Goal: Information Seeking & Learning: Learn about a topic

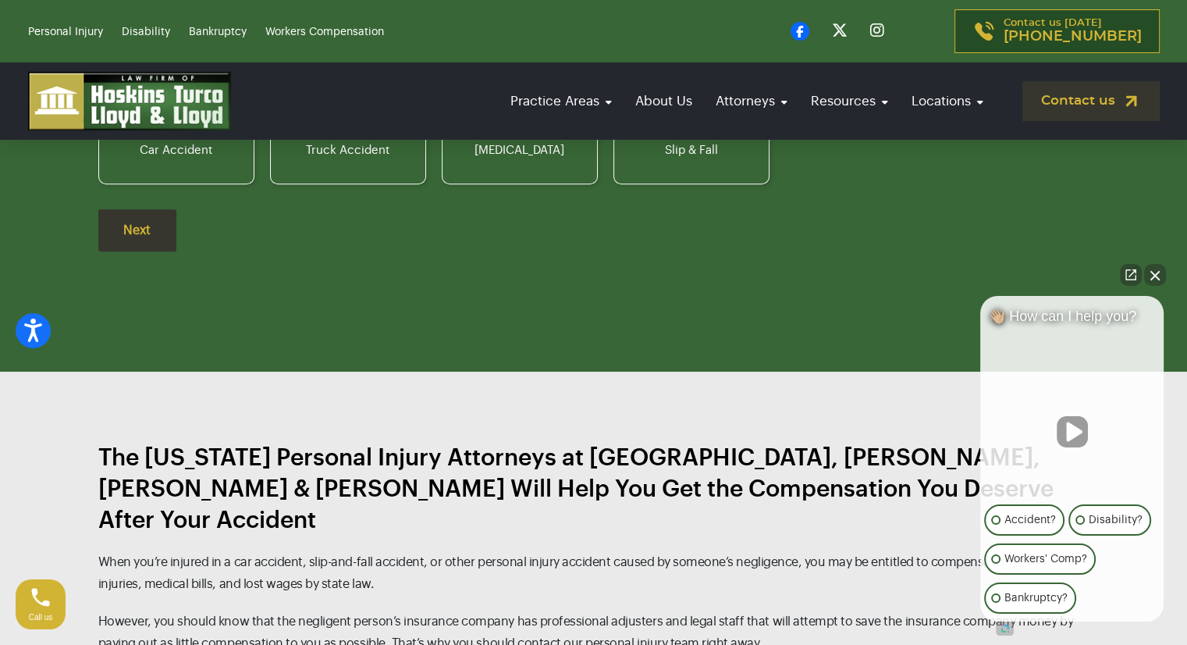
scroll to position [1249, 0]
click at [1151, 281] on button "Close Intaker Chat Widget" at bounding box center [1155, 275] width 22 height 22
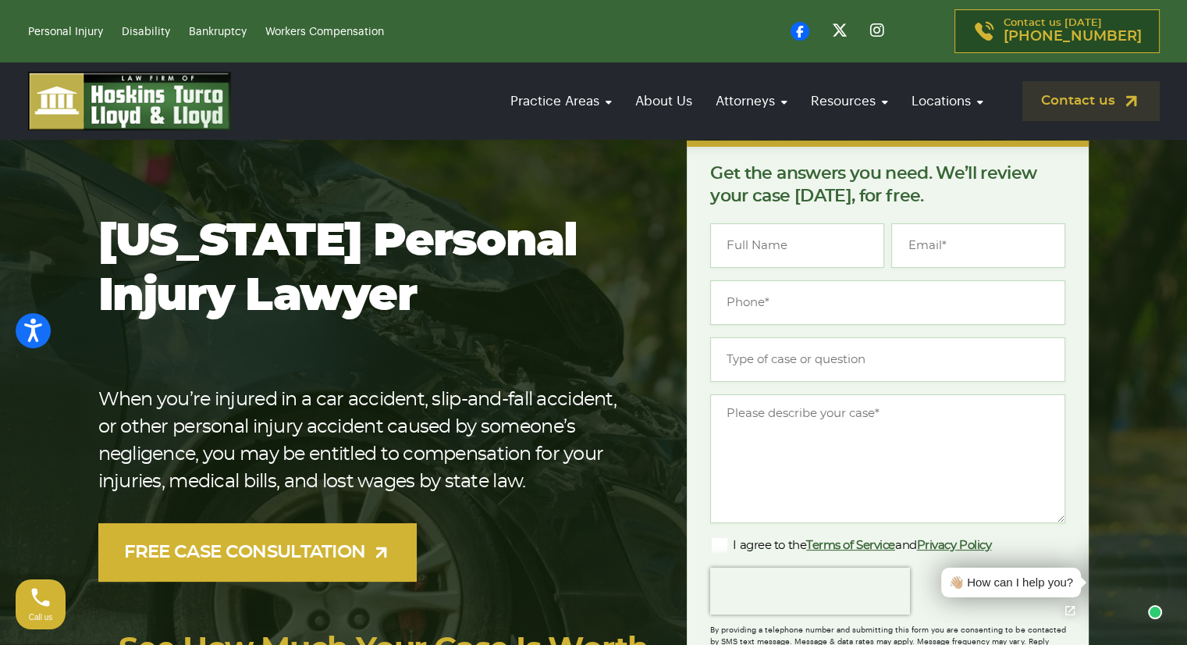
scroll to position [0, 0]
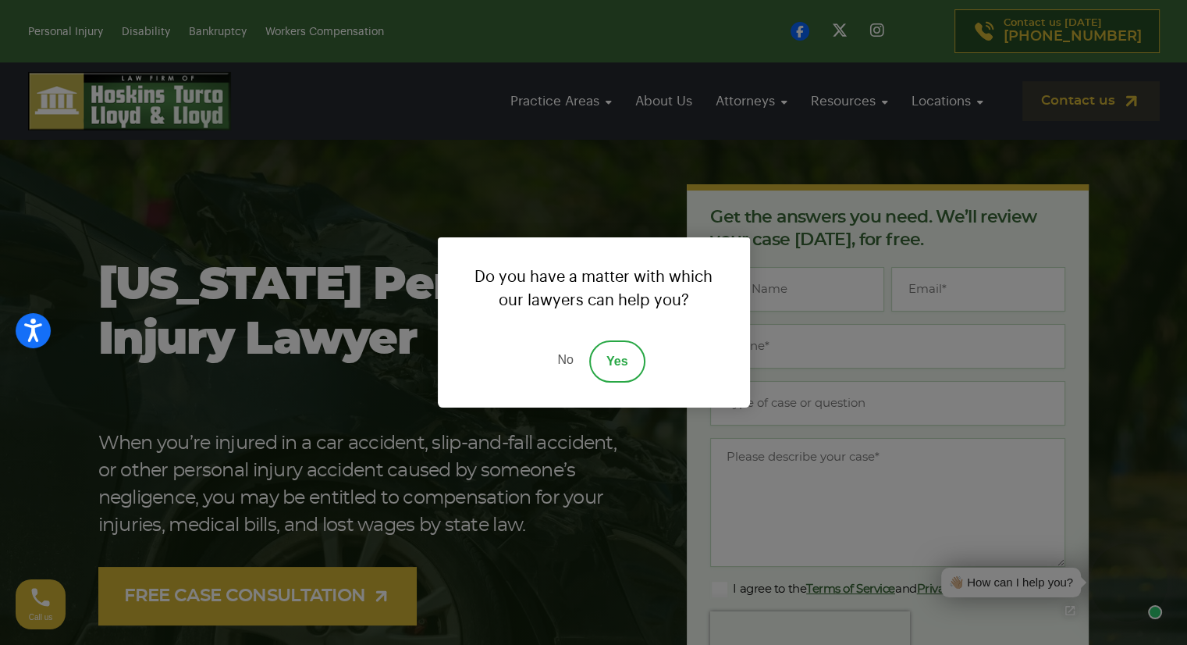
click at [613, 365] on link "Yes" at bounding box center [617, 361] width 56 height 42
